Goal: Information Seeking & Learning: Learn about a topic

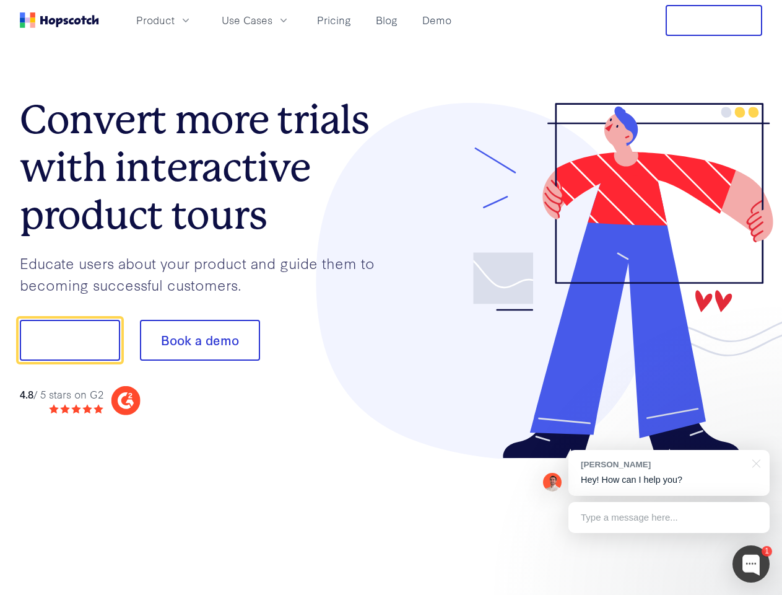
click at [391, 297] on div at bounding box center [577, 281] width 372 height 356
click at [175, 20] on span "Product" at bounding box center [155, 19] width 38 height 15
click at [273, 20] on span "Use Cases" at bounding box center [247, 19] width 51 height 15
click at [714, 20] on button "Free Trial" at bounding box center [714, 20] width 97 height 31
click at [69, 340] on button "Show me!" at bounding box center [70, 340] width 100 height 41
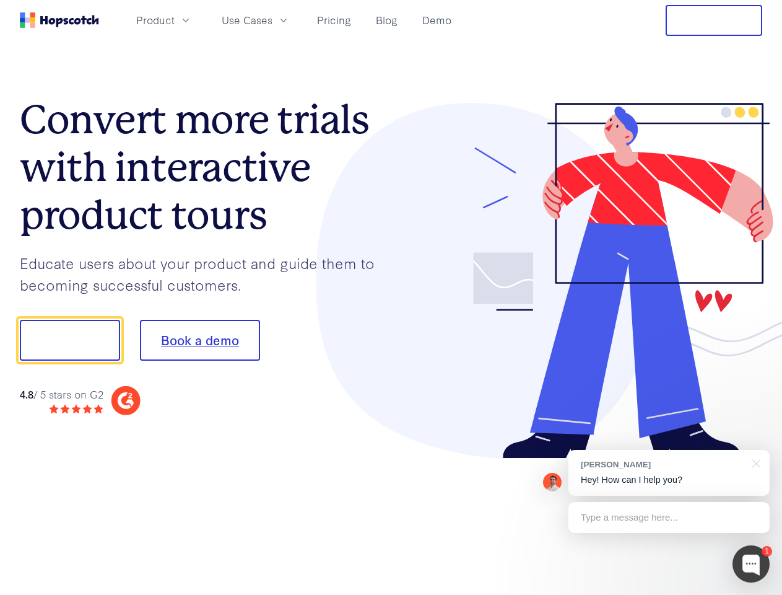
click at [199, 340] on button "Book a demo" at bounding box center [200, 340] width 120 height 41
click at [751, 564] on div at bounding box center [751, 563] width 37 height 37
click at [669, 473] on div "[PERSON_NAME] Hey! How can I help you?" at bounding box center [669, 473] width 201 height 46
click at [754, 594] on div "1 [PERSON_NAME] Hey! How can I help you? Type a message here... Free live chat …" at bounding box center [391, 595] width 782 height 0
click at [669, 517] on div at bounding box center [654, 421] width 232 height 247
